Goal: Entertainment & Leisure: Consume media (video, audio)

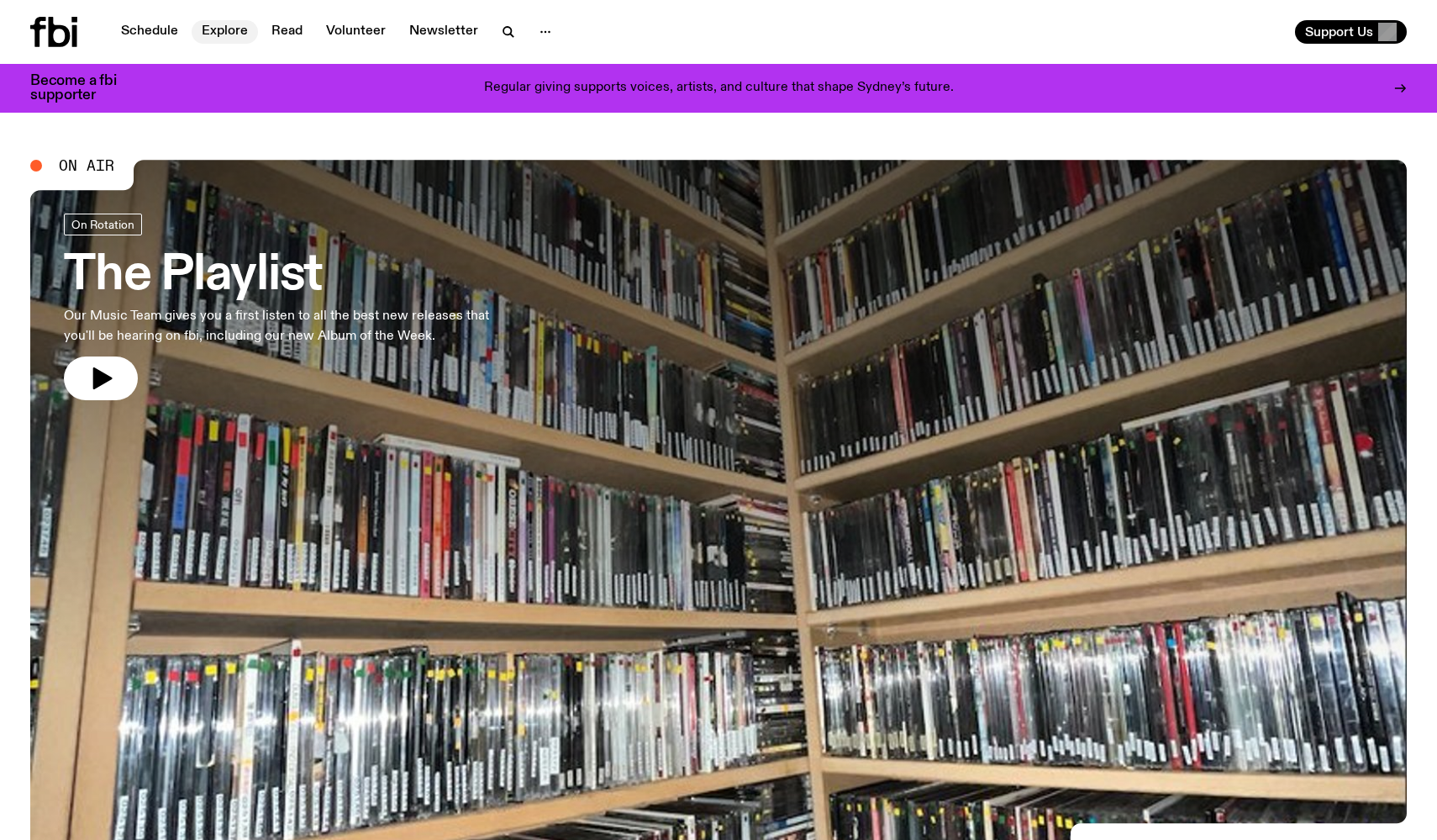
click at [222, 35] on link "Explore" at bounding box center [224, 32] width 67 height 24
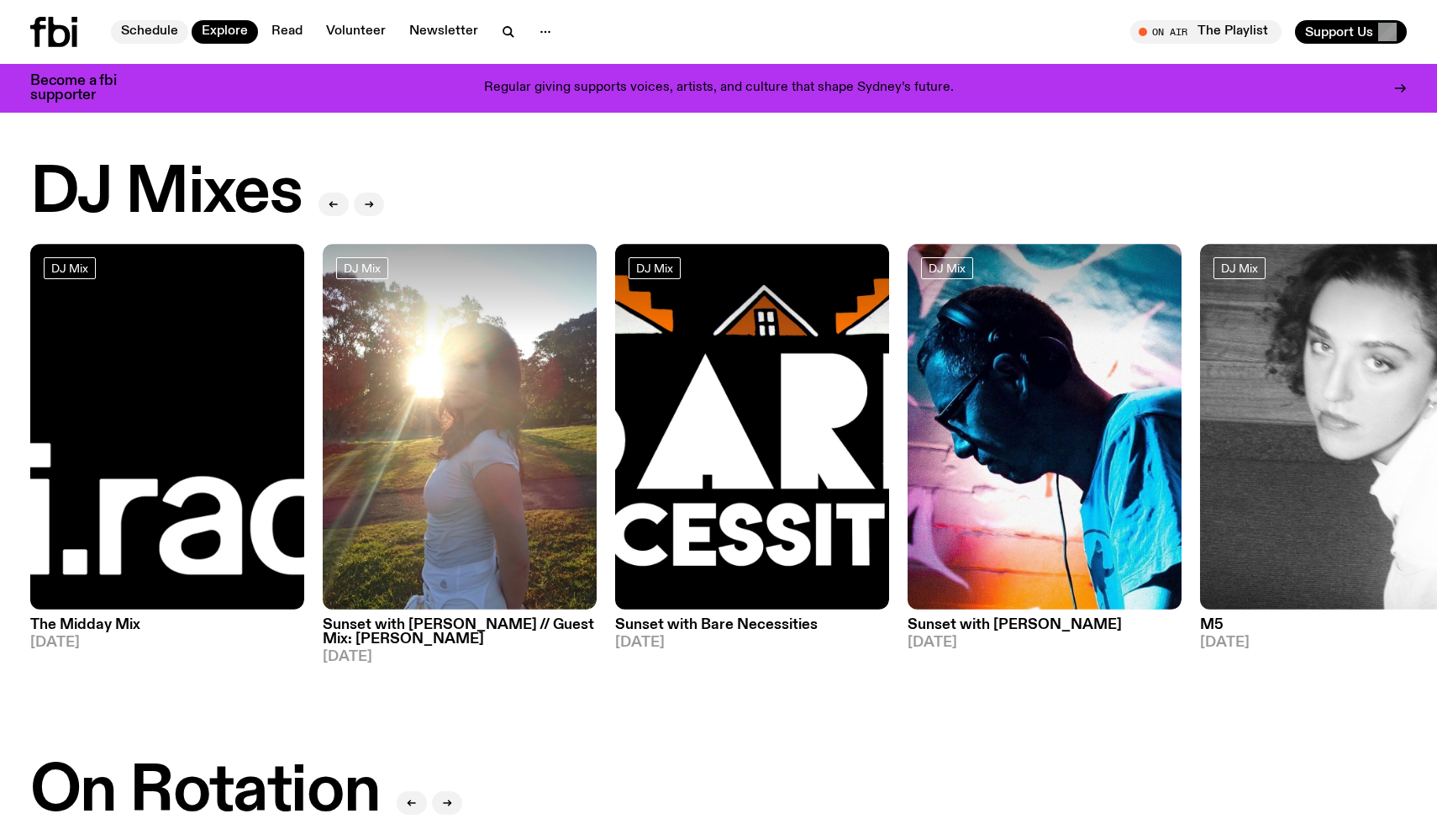
click at [149, 40] on link "Schedule" at bounding box center [149, 32] width 77 height 24
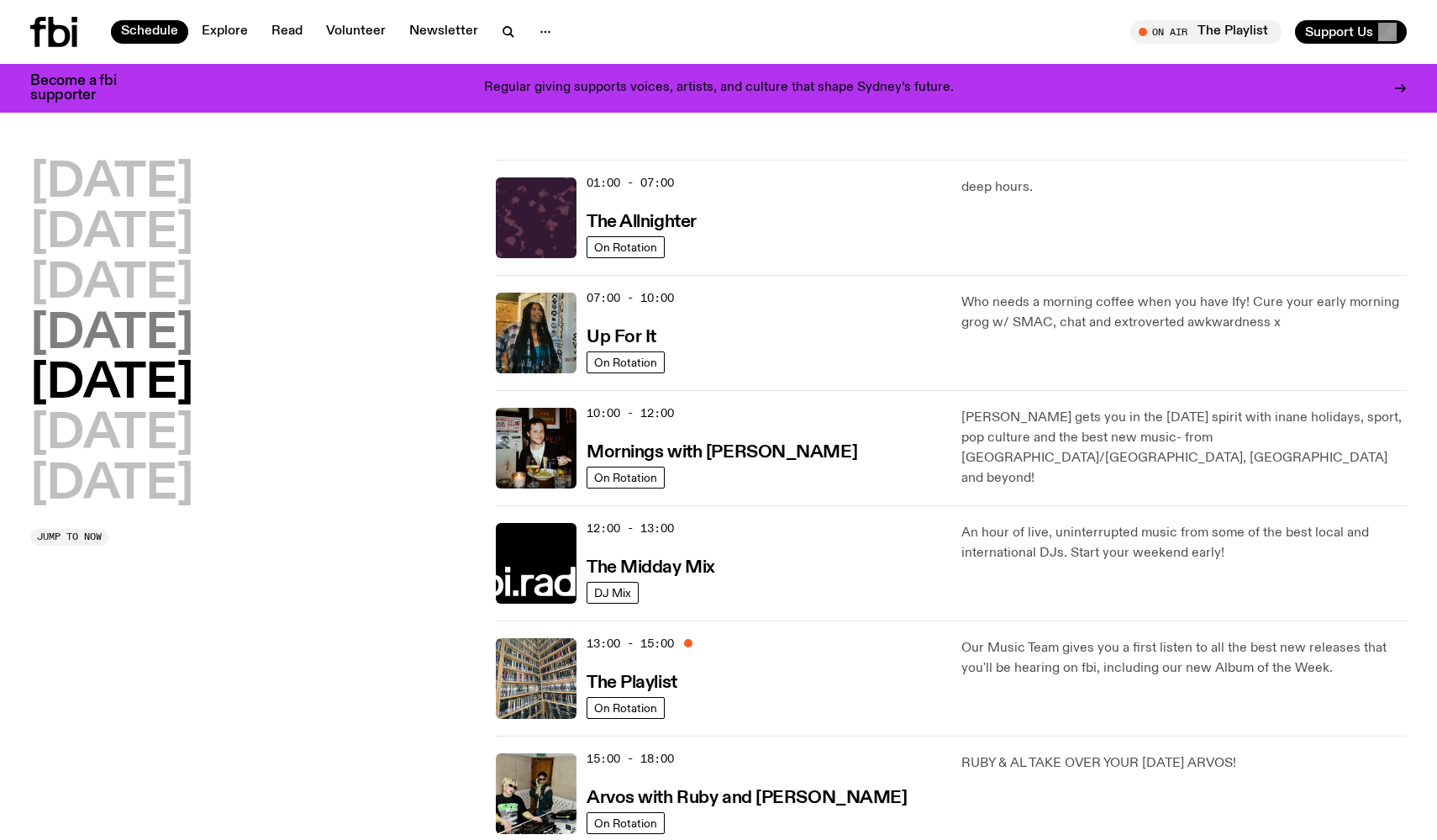
click at [122, 336] on h2 "[DATE]" at bounding box center [112, 334] width 163 height 47
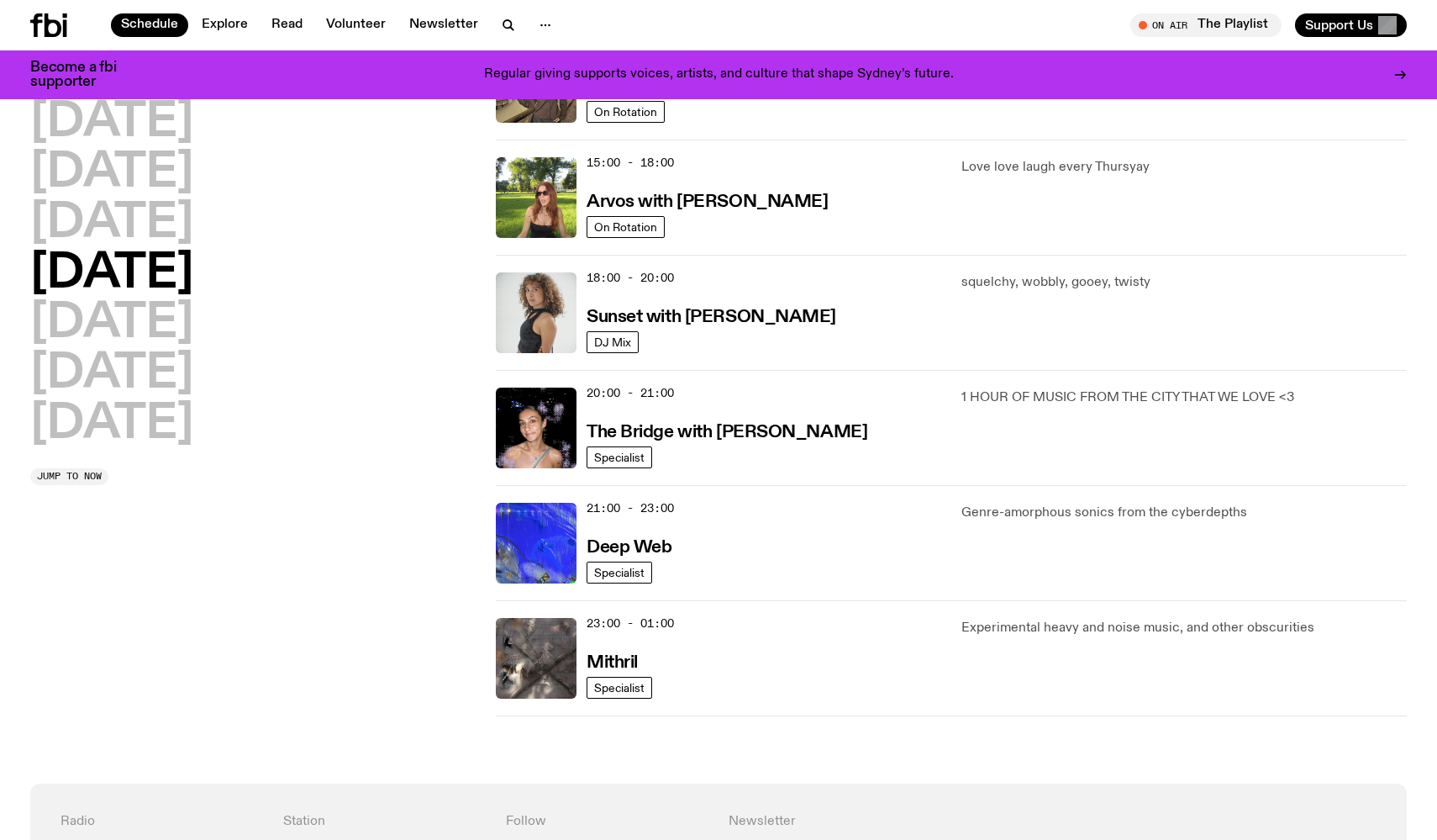
scroll to position [586, 0]
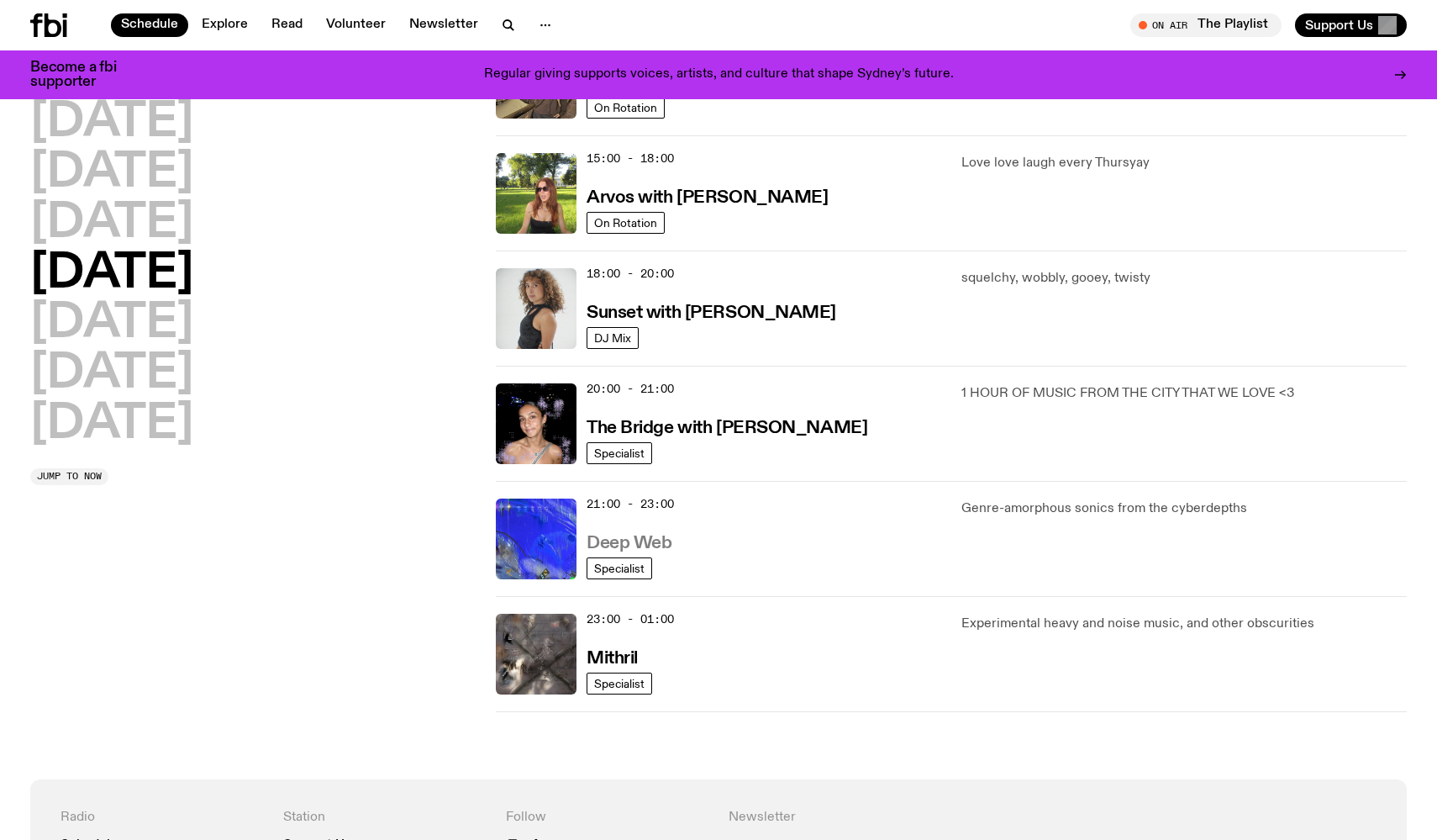
click at [641, 543] on h3 "Deep Web" at bounding box center [628, 543] width 85 height 18
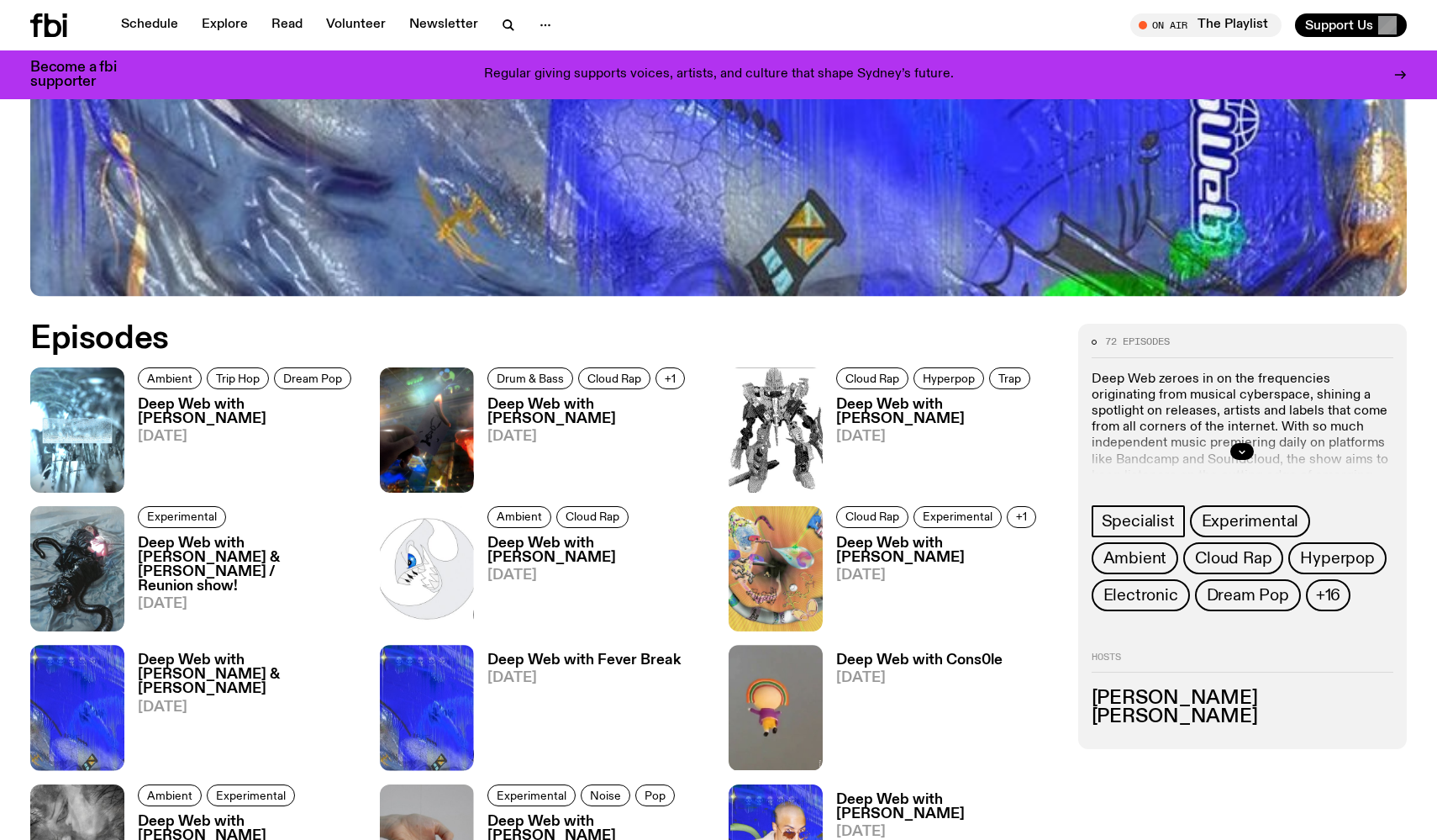
scroll to position [724, 0]
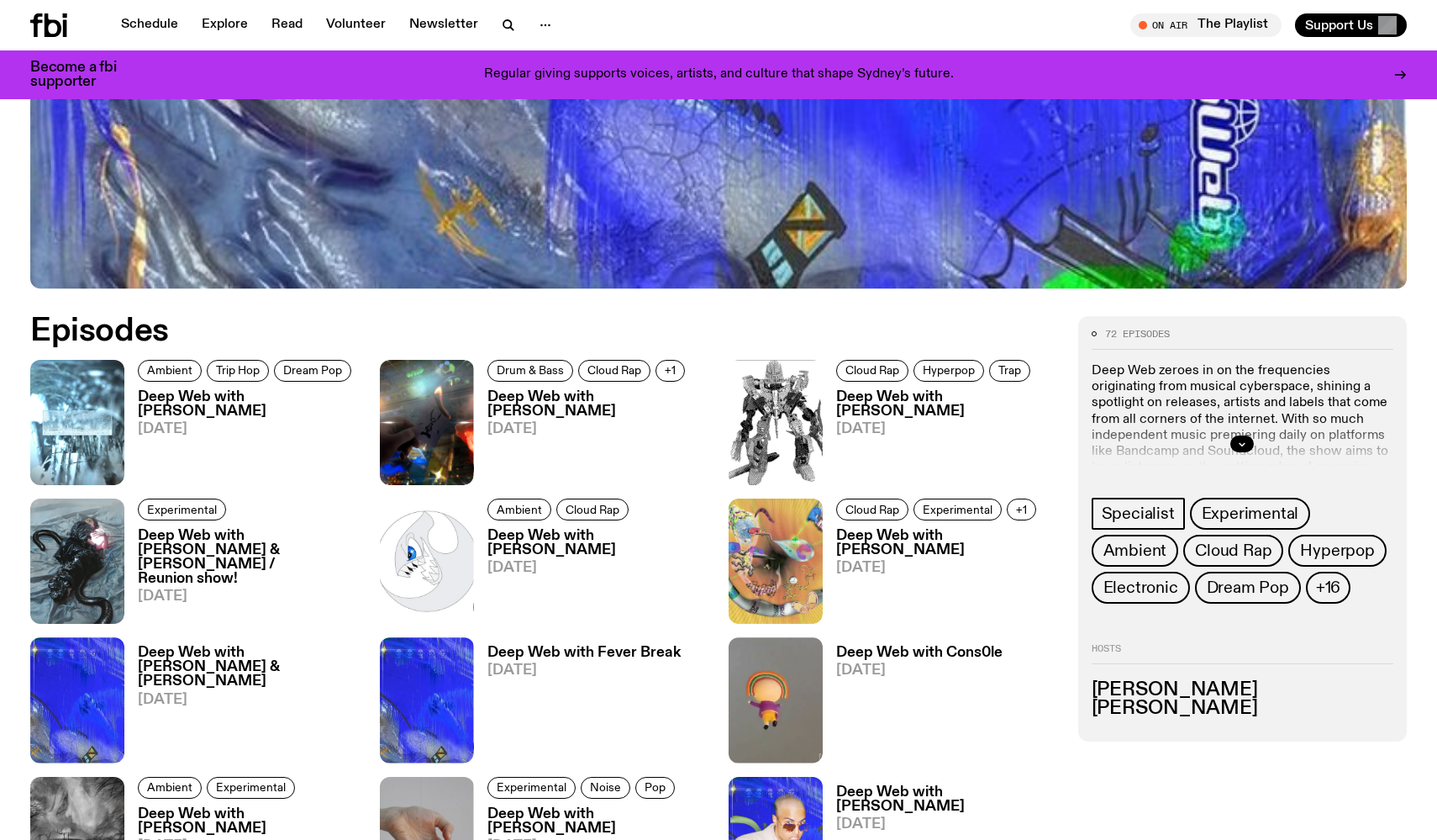
click at [210, 401] on h3 "Deep Web with [PERSON_NAME]" at bounding box center [249, 404] width 222 height 28
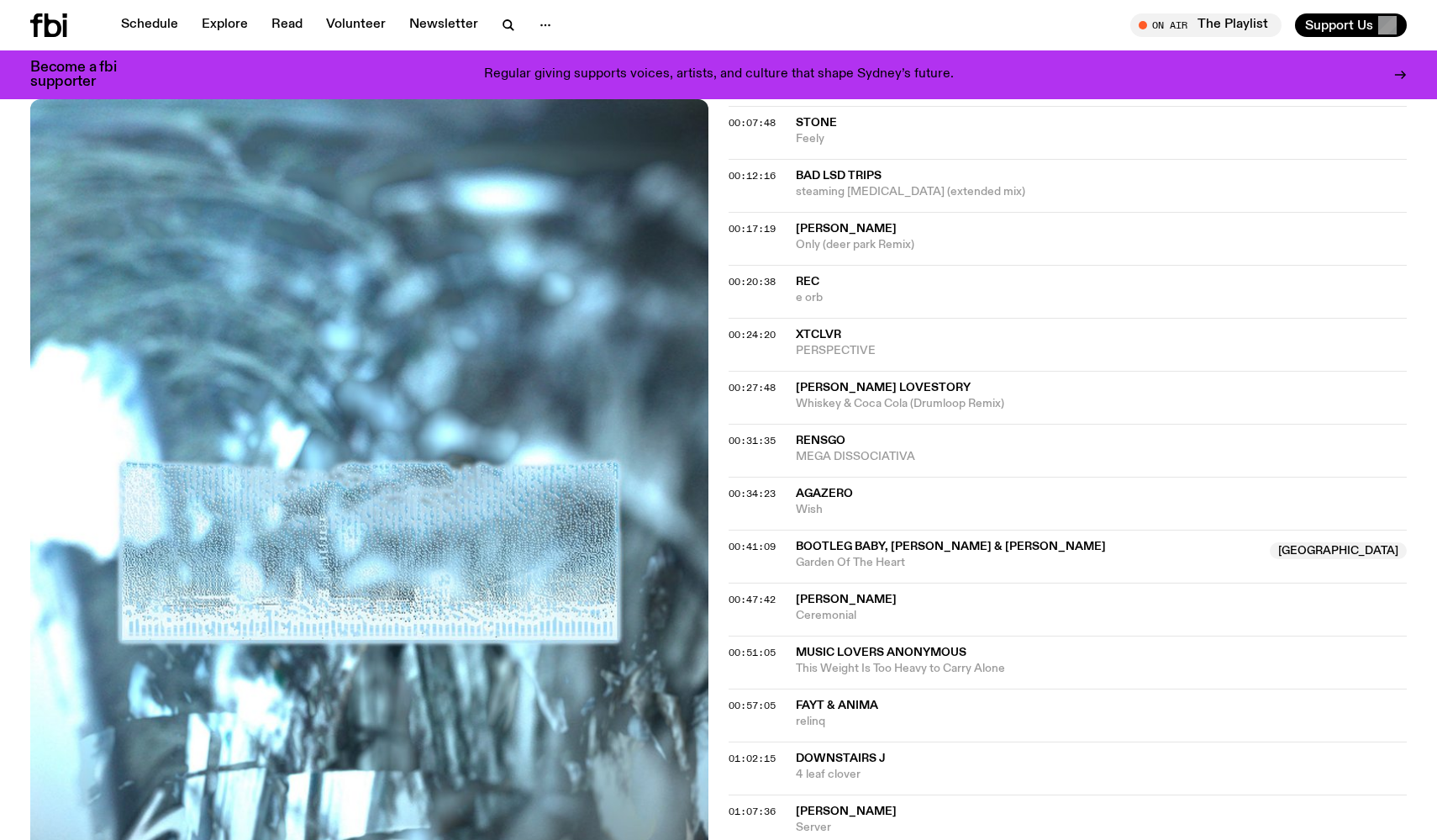
scroll to position [737, 0]
click at [966, 544] on span "Bootleg Baby, [PERSON_NAME] & [PERSON_NAME]" at bounding box center [951, 545] width 310 height 12
click at [831, 493] on span "Agazero" at bounding box center [824, 492] width 57 height 12
